Goal: Navigation & Orientation: Understand site structure

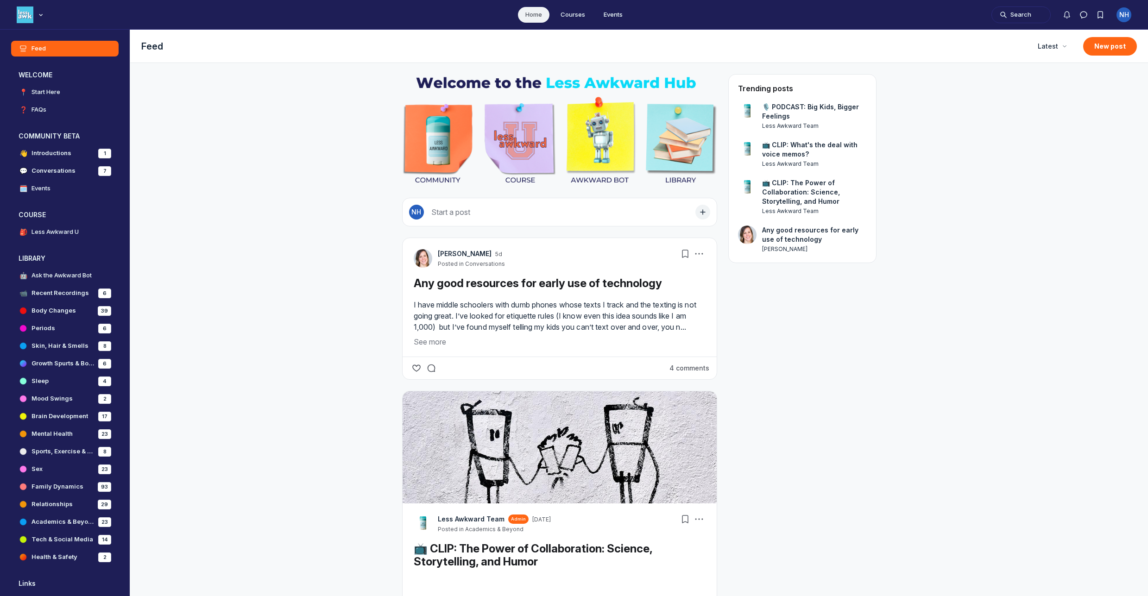
scroll to position [3721, 1774]
click at [438, 347] on button "See more" at bounding box center [560, 341] width 292 height 11
click at [423, 347] on button "See more" at bounding box center [560, 341] width 292 height 11
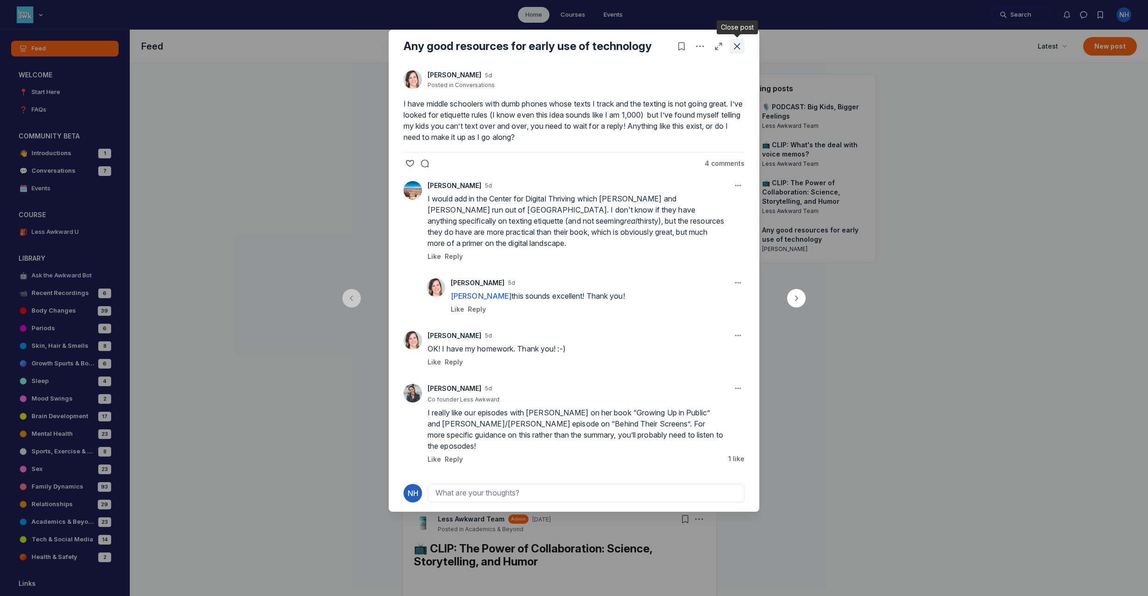
click at [740, 47] on icon "Close post" at bounding box center [736, 46] width 9 height 9
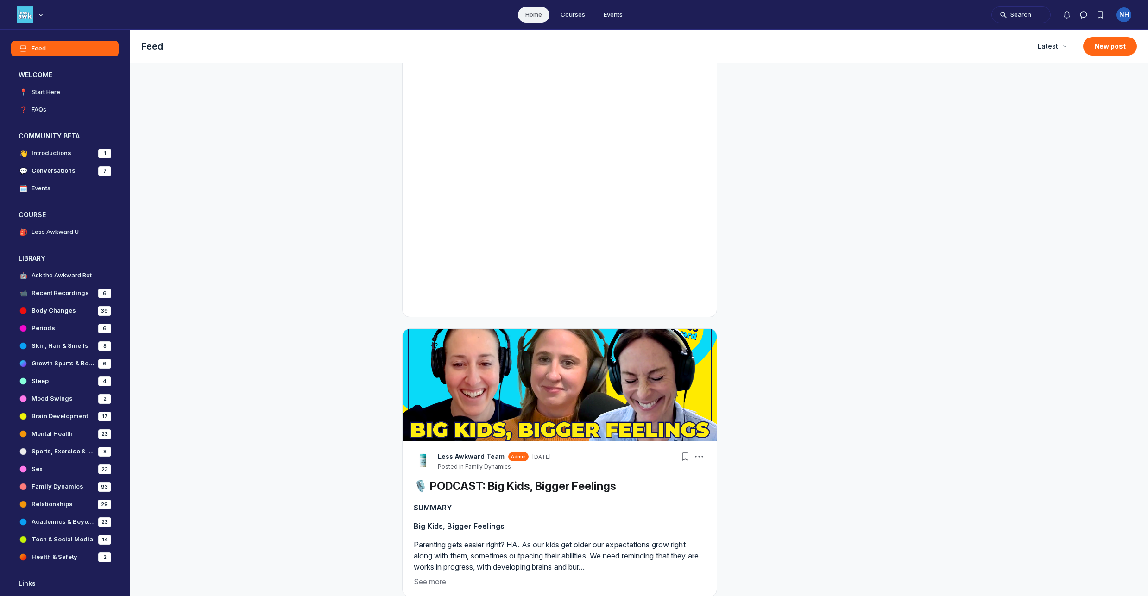
scroll to position [1751, 0]
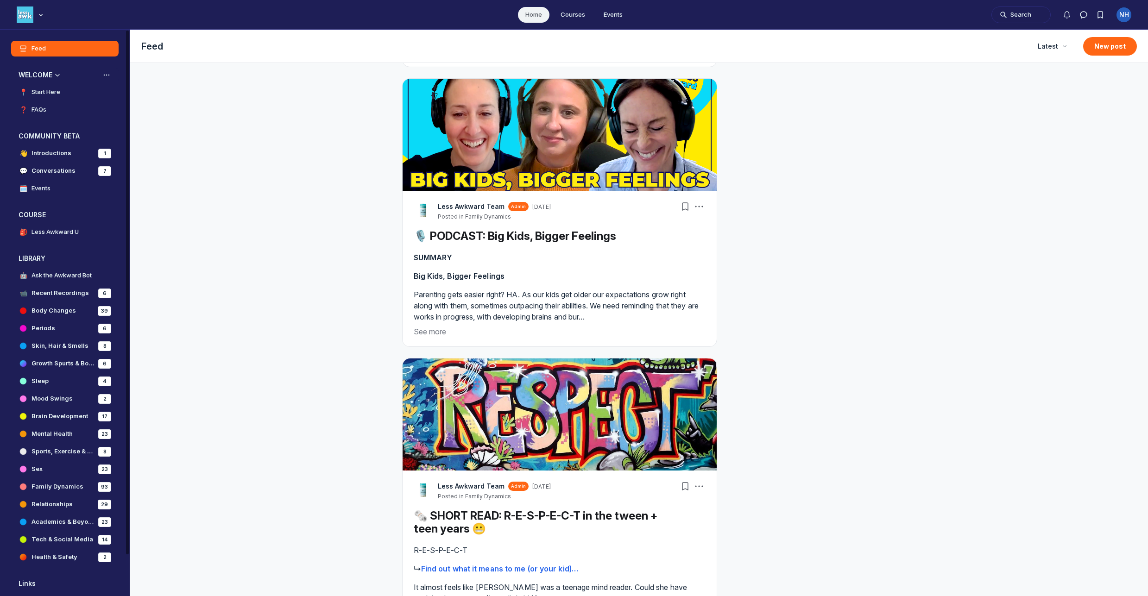
click at [43, 76] on h3 "WELCOME" at bounding box center [36, 74] width 34 height 9
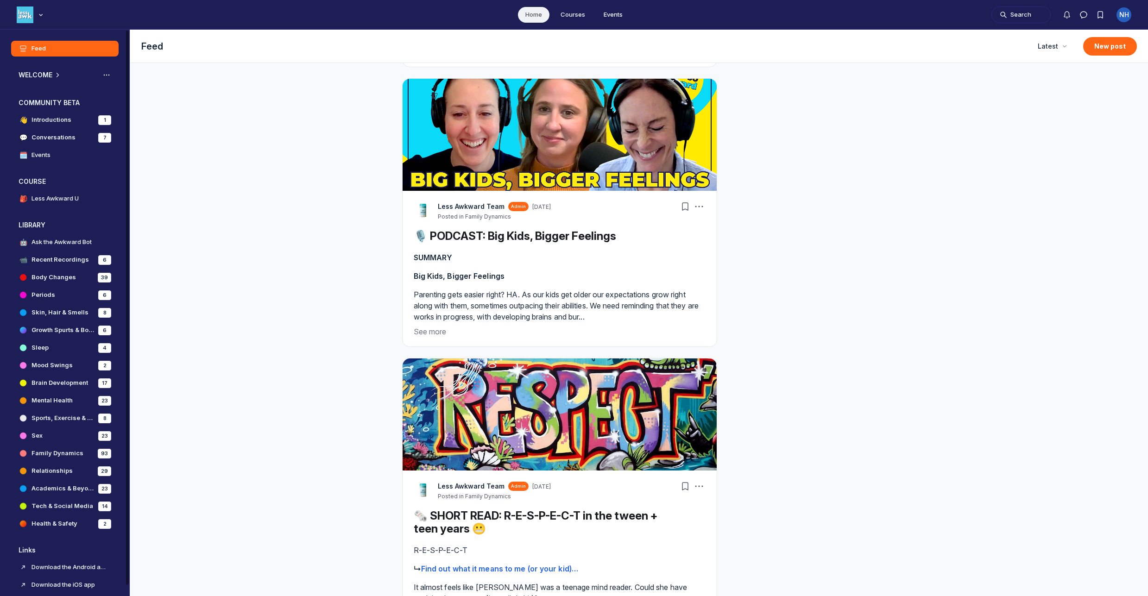
click at [43, 76] on h3 "WELCOME" at bounding box center [36, 74] width 34 height 9
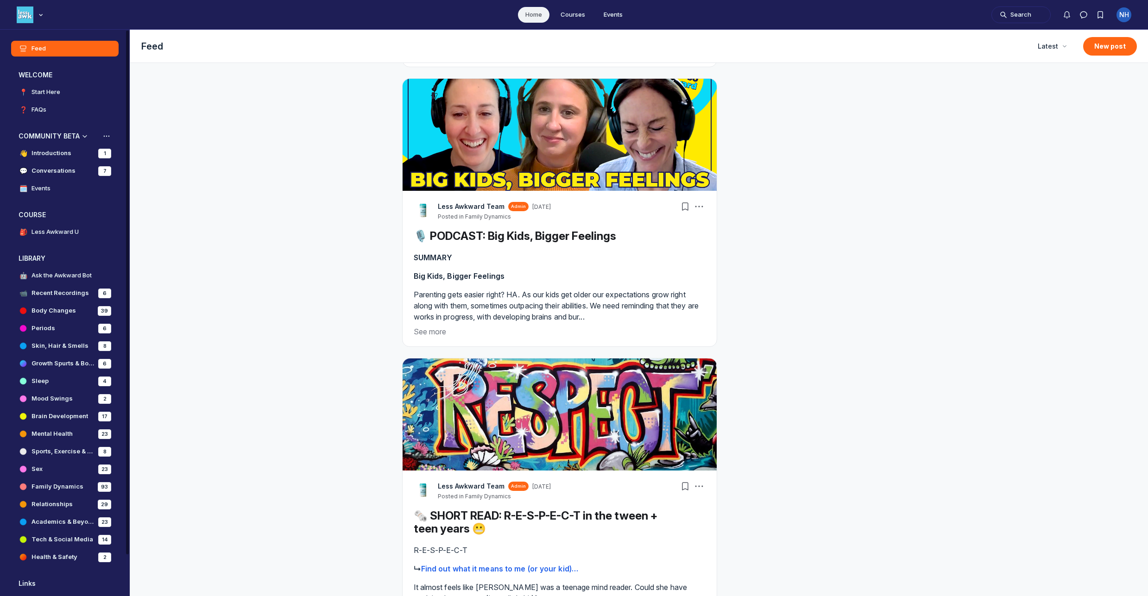
click at [51, 152] on h4 "Introductions" at bounding box center [51, 153] width 40 height 9
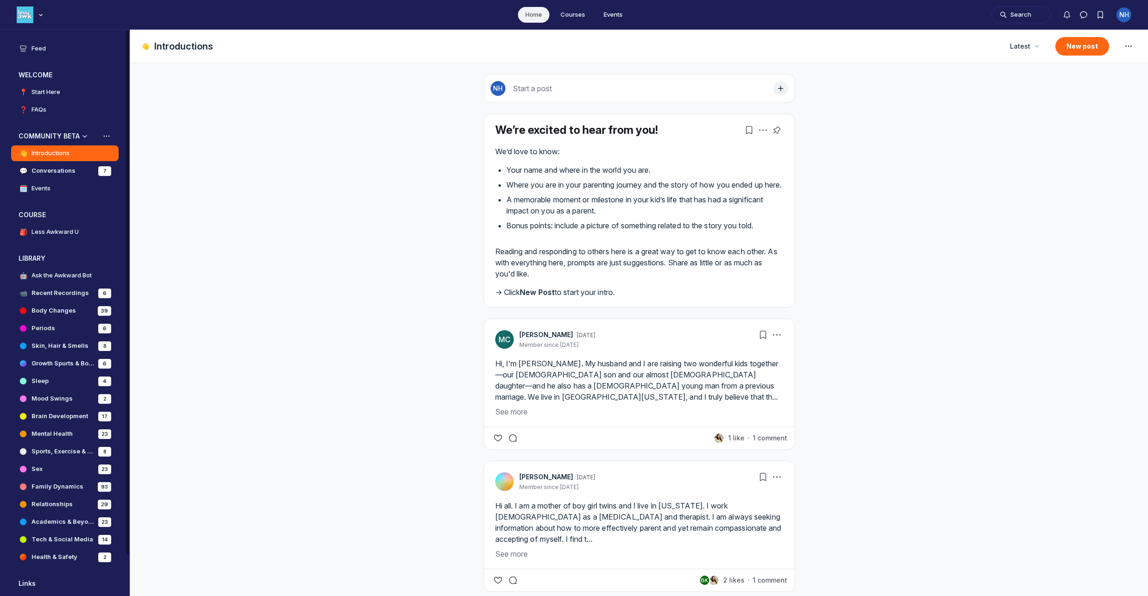
click at [44, 192] on h4 "Events" at bounding box center [40, 188] width 19 height 9
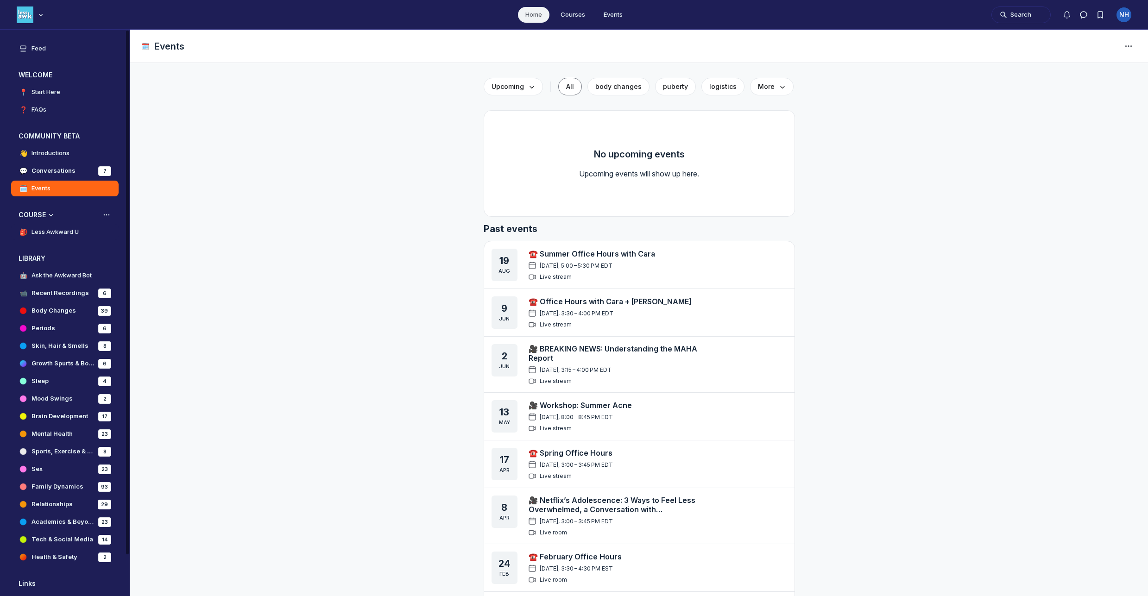
click at [56, 231] on h4 "Less Awkward U" at bounding box center [54, 231] width 47 height 9
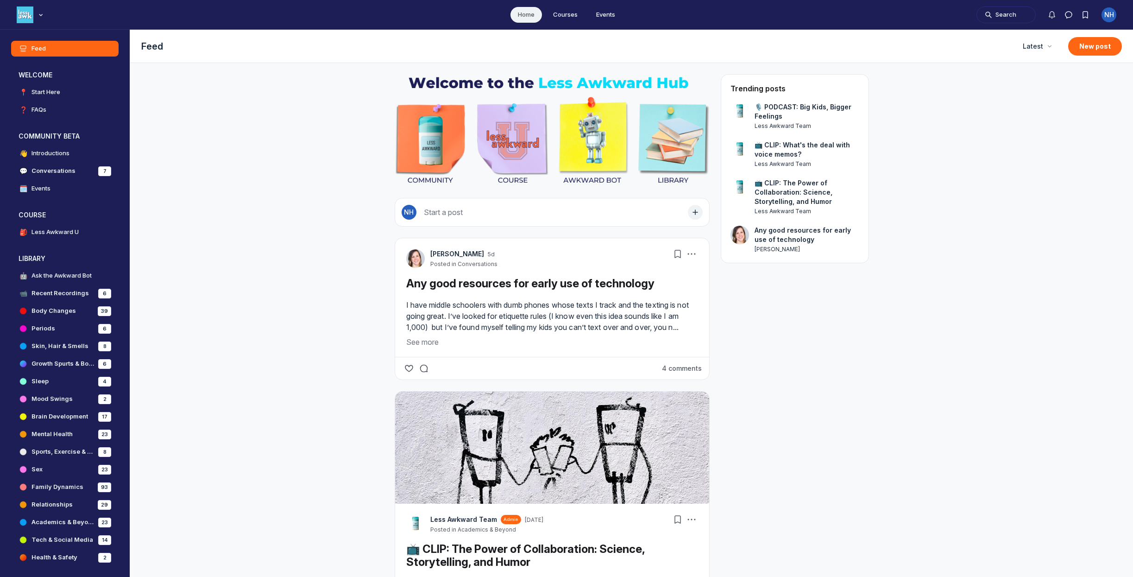
scroll to position [3633, 1774]
